Goal: Task Accomplishment & Management: Complete application form

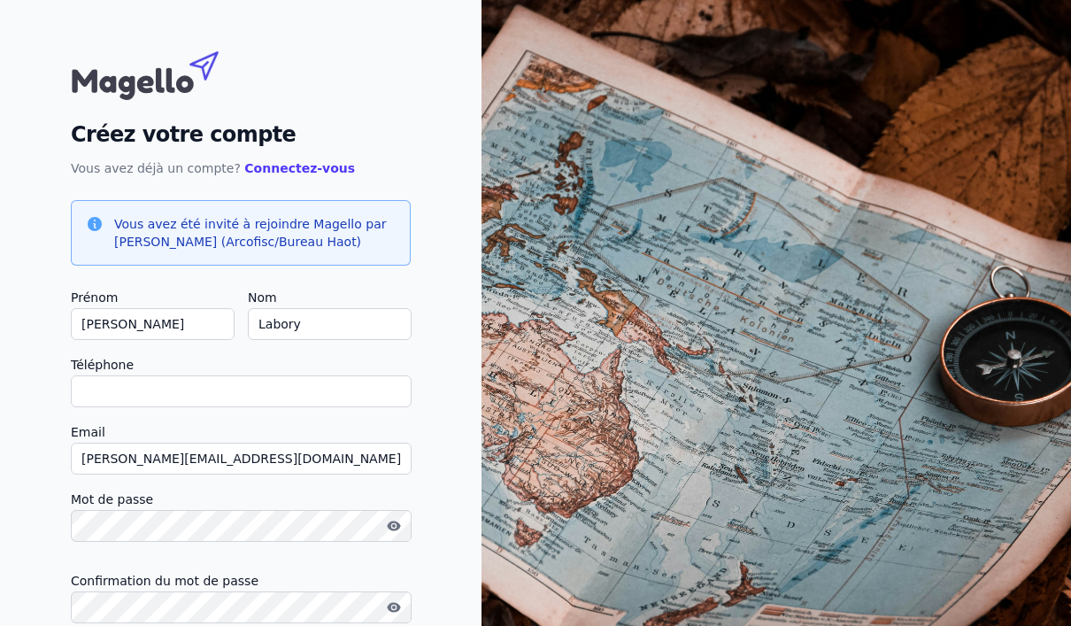
click at [324, 395] on input "Téléphone" at bounding box center [241, 391] width 341 height 32
type input "0"
checkbox input "false"
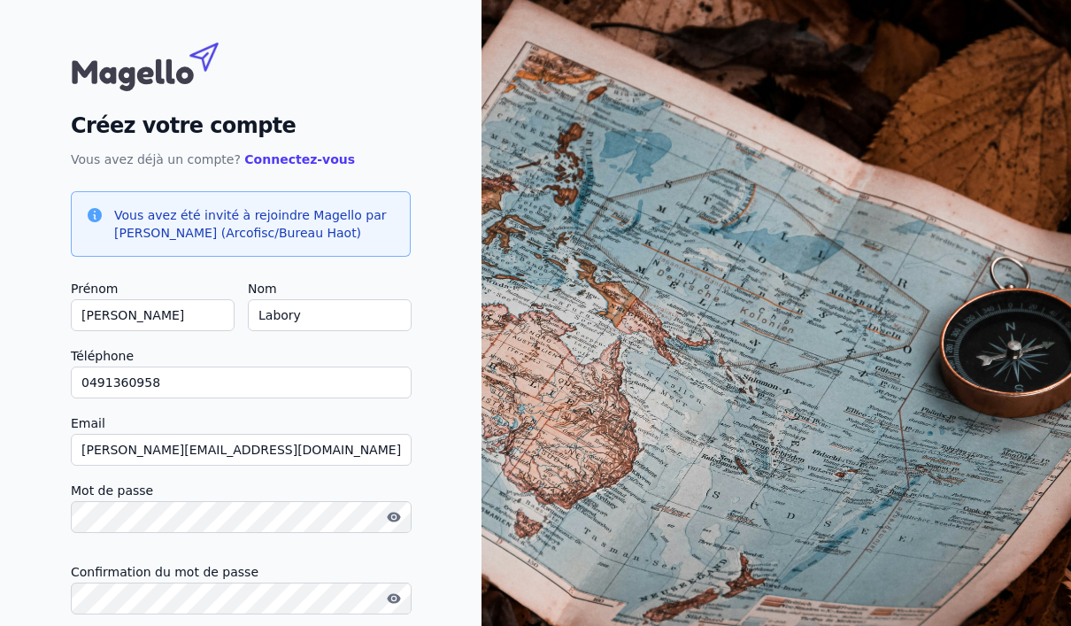
scroll to position [68, 0]
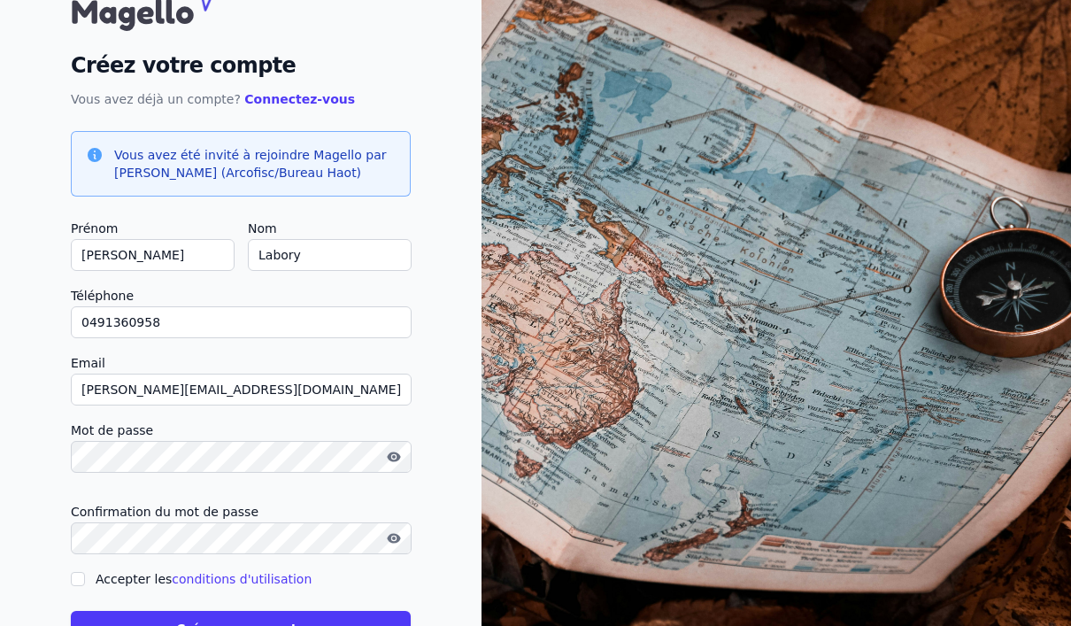
type input "0491360958"
click at [81, 583] on input "Accepter les conditions d'utilisation" at bounding box center [78, 579] width 14 height 14
checkbox input "true"
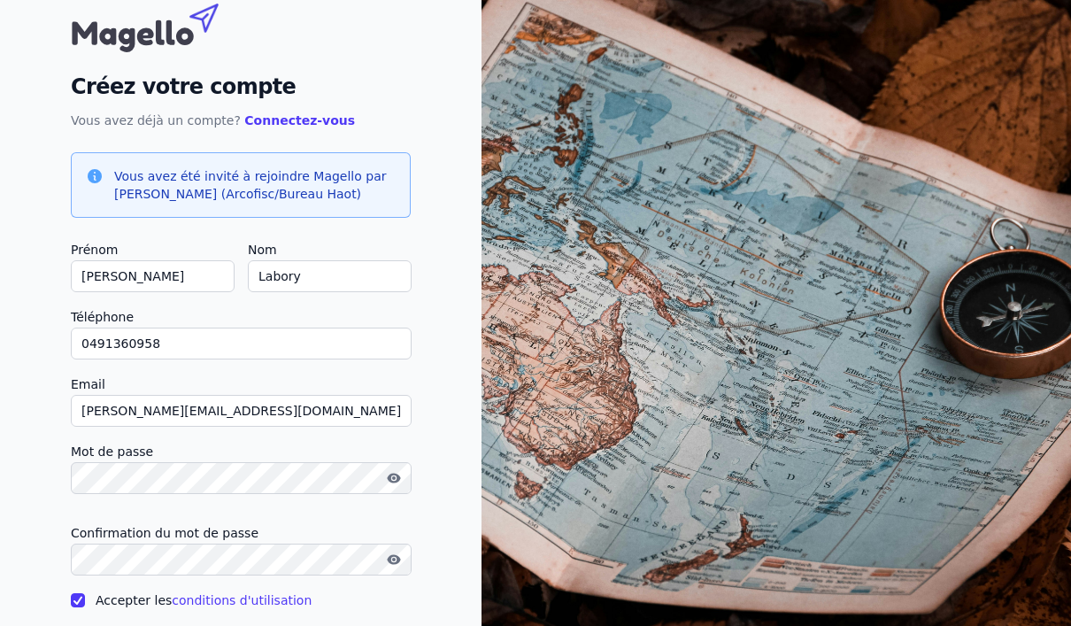
scroll to position [109, 0]
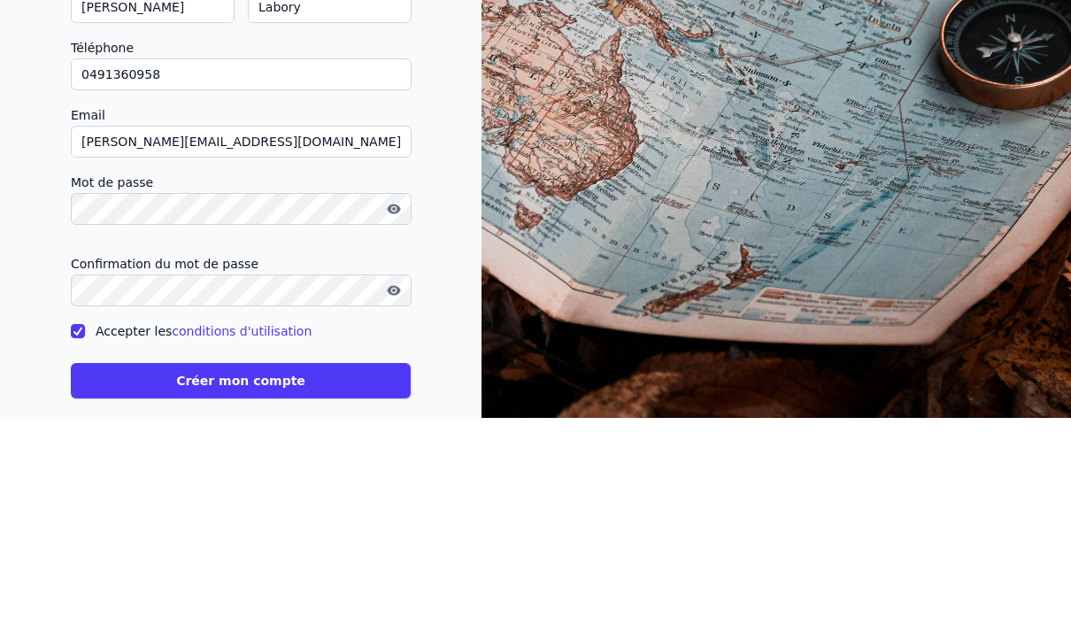
click at [289, 571] on button "Créer mon compte" at bounding box center [241, 588] width 340 height 35
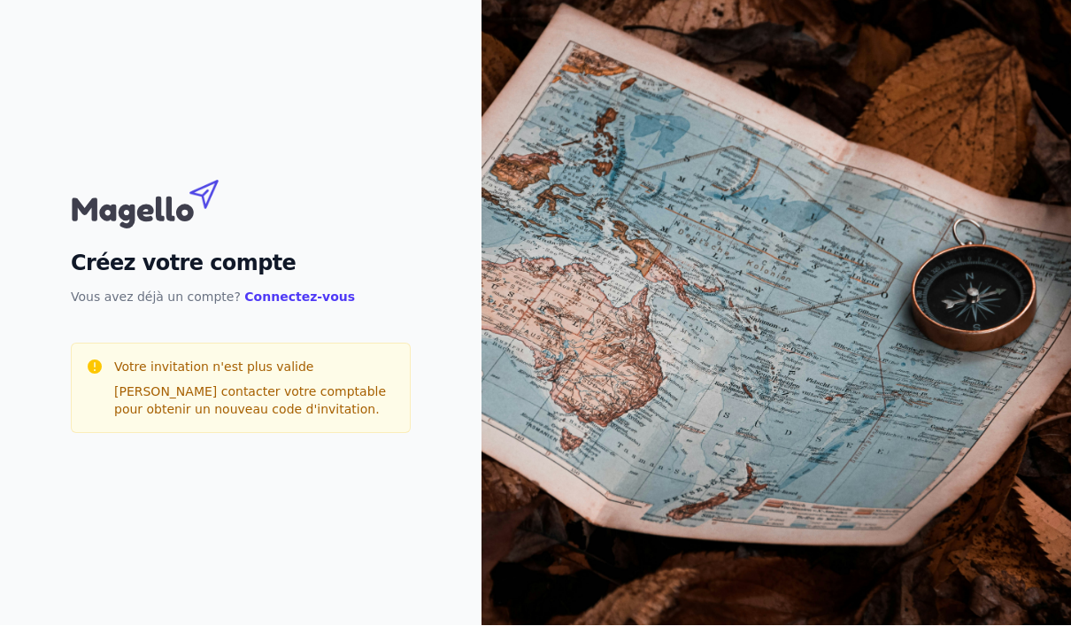
scroll to position [0, 0]
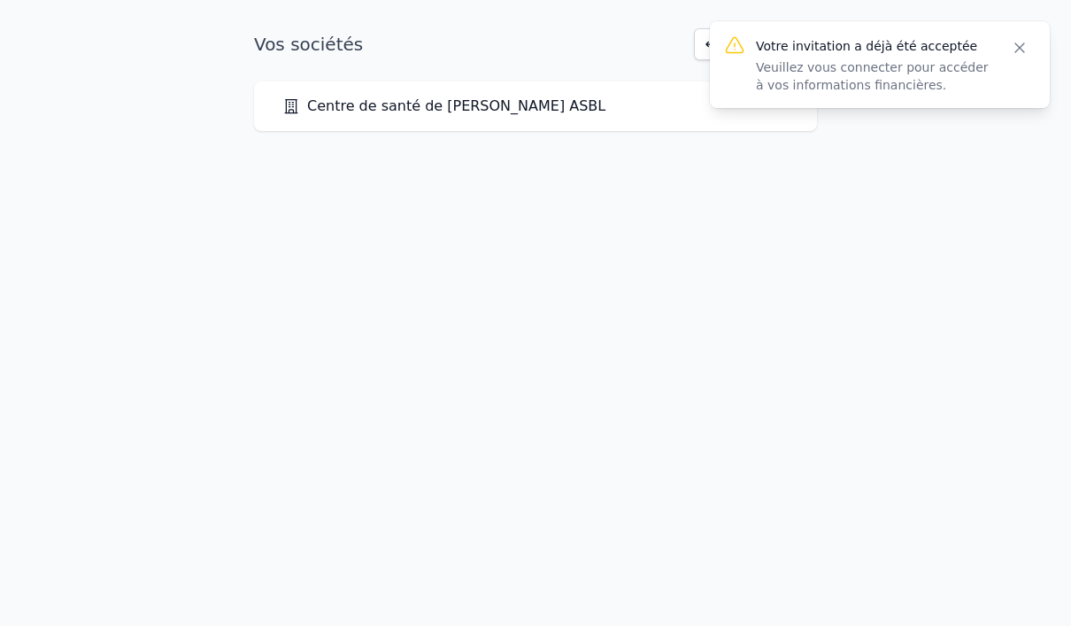
click at [1025, 49] on icon "button" at bounding box center [1019, 48] width 18 height 18
